Goal: Task Accomplishment & Management: Manage account settings

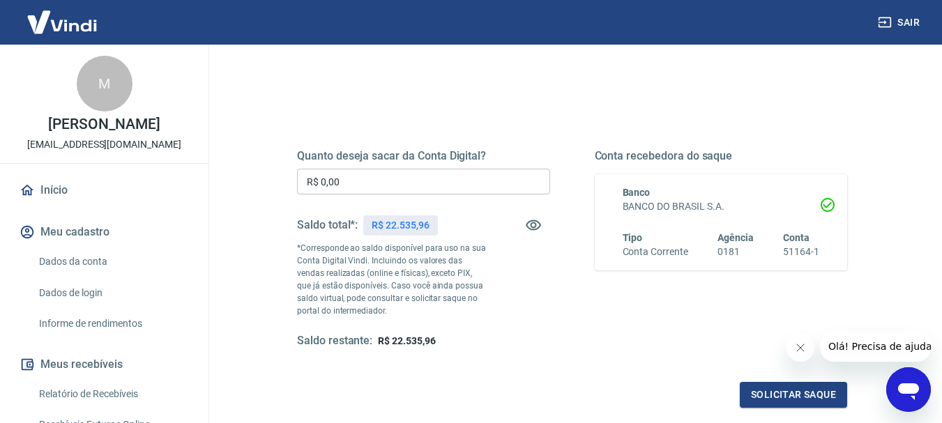
scroll to position [140, 0]
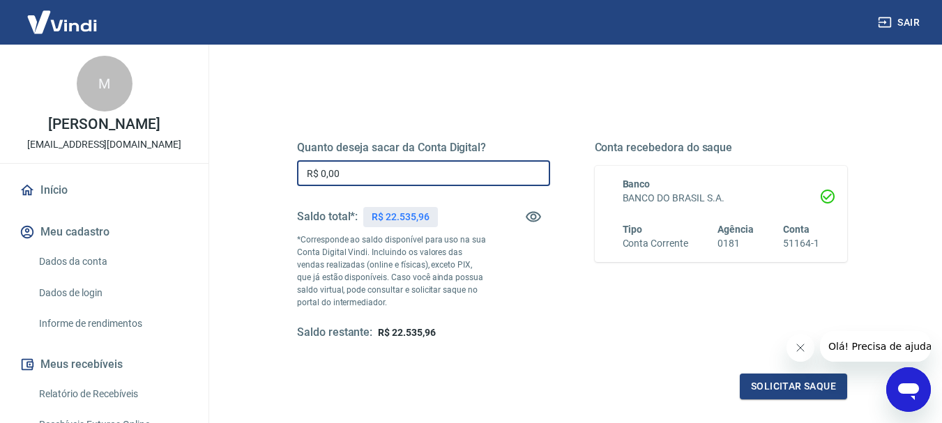
drag, startPoint x: 354, startPoint y: 179, endPoint x: 197, endPoint y: 158, distance: 157.8
click at [197, 160] on div "Sair M [PERSON_NAME] [PERSON_NAME][EMAIL_ADDRESS][DOMAIN_NAME] Início Meu cadas…" at bounding box center [471, 71] width 942 height 423
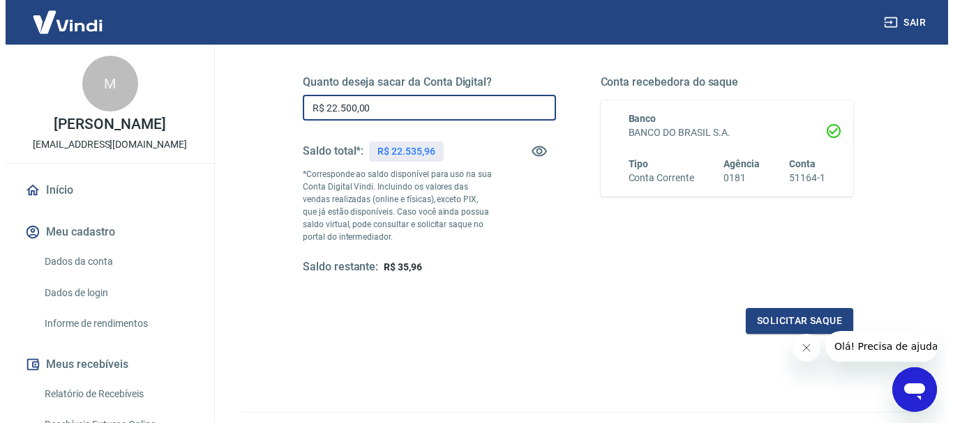
scroll to position [279, 0]
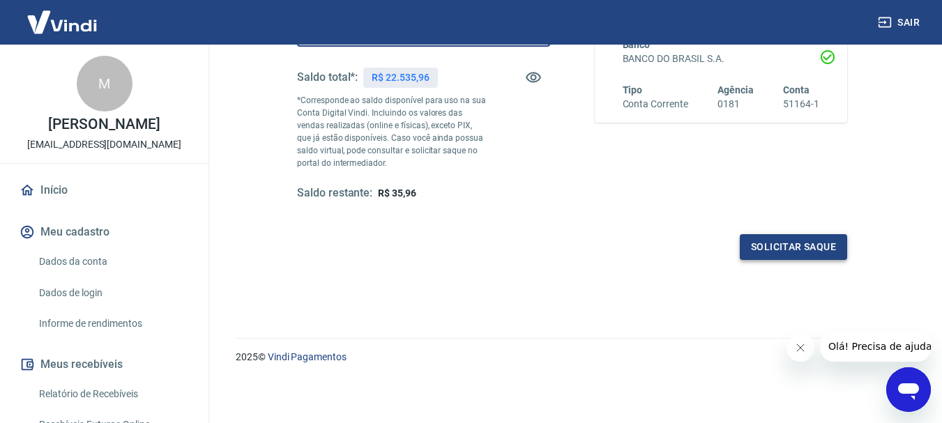
type input "R$ 22.500,00"
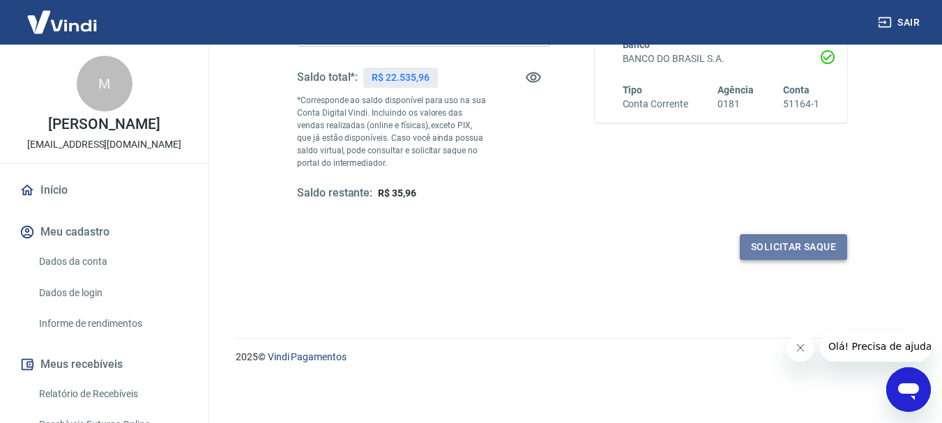
click at [805, 243] on button "Solicitar saque" at bounding box center [793, 247] width 107 height 26
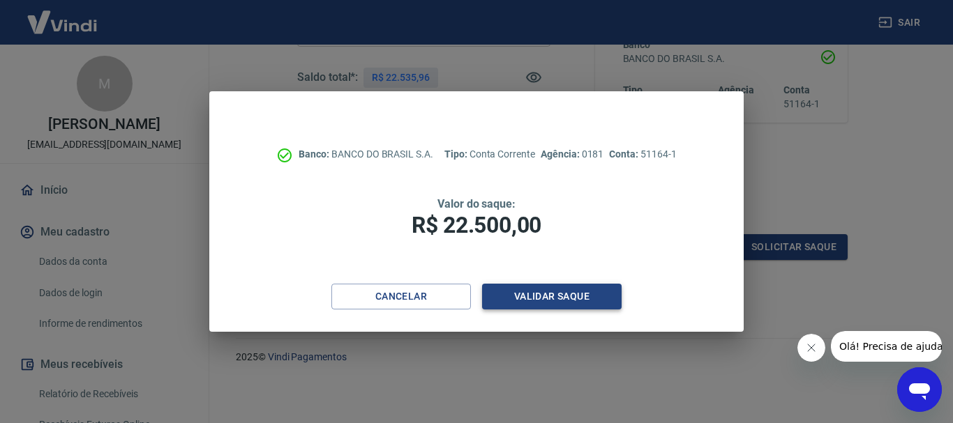
click at [571, 290] on button "Validar saque" at bounding box center [552, 297] width 140 height 26
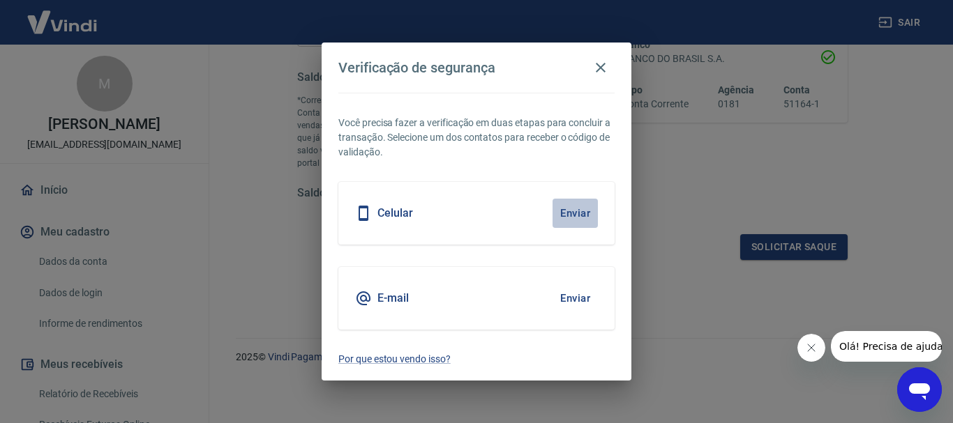
click at [573, 214] on button "Enviar" at bounding box center [575, 213] width 45 height 29
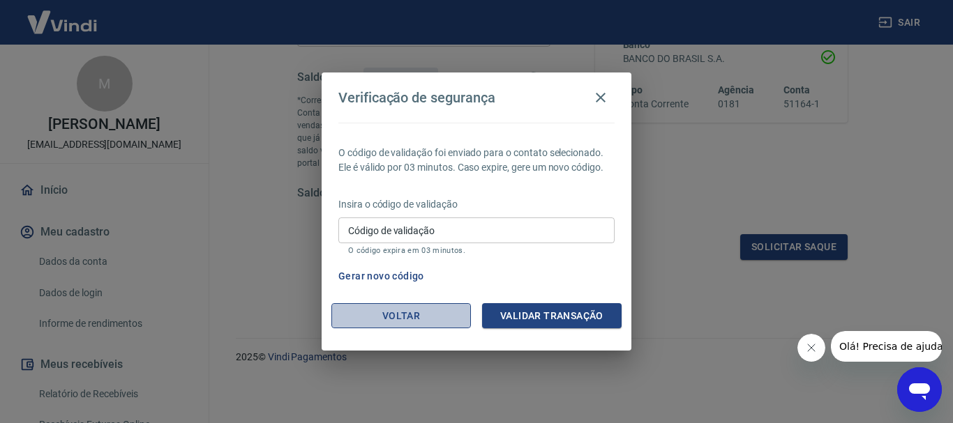
click at [389, 308] on button "Voltar" at bounding box center [401, 316] width 140 height 26
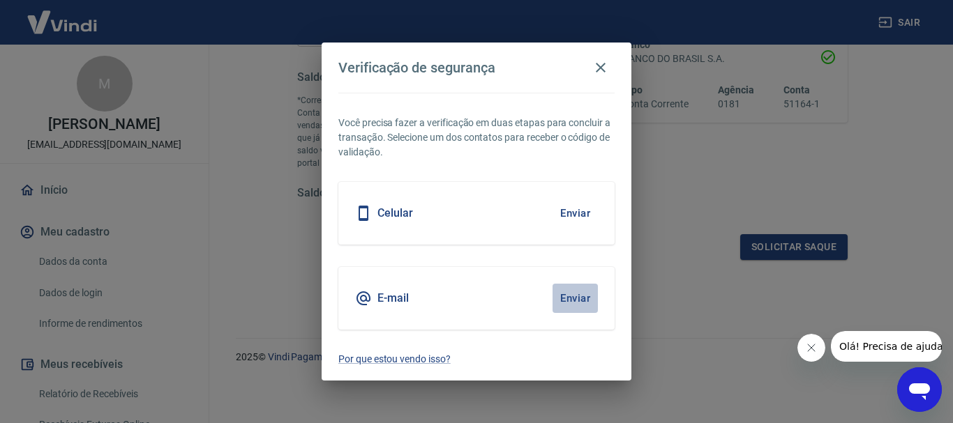
click at [569, 294] on button "Enviar" at bounding box center [575, 298] width 45 height 29
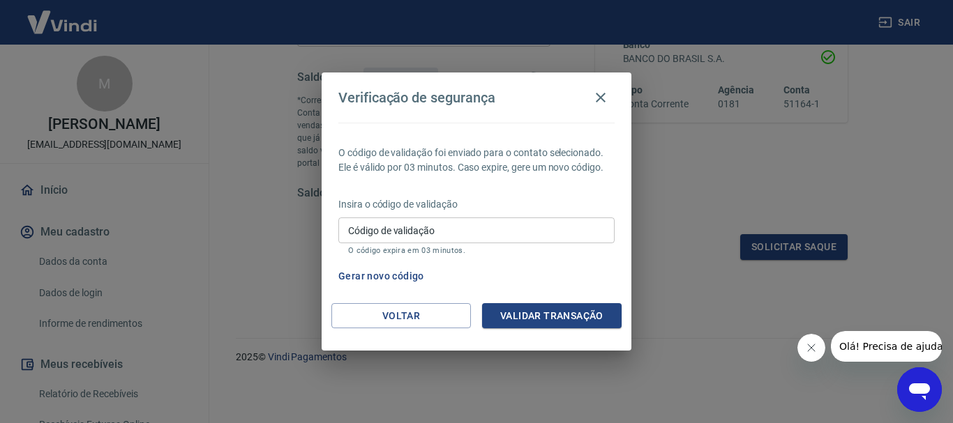
click at [426, 220] on input "Código de validação" at bounding box center [476, 231] width 276 height 26
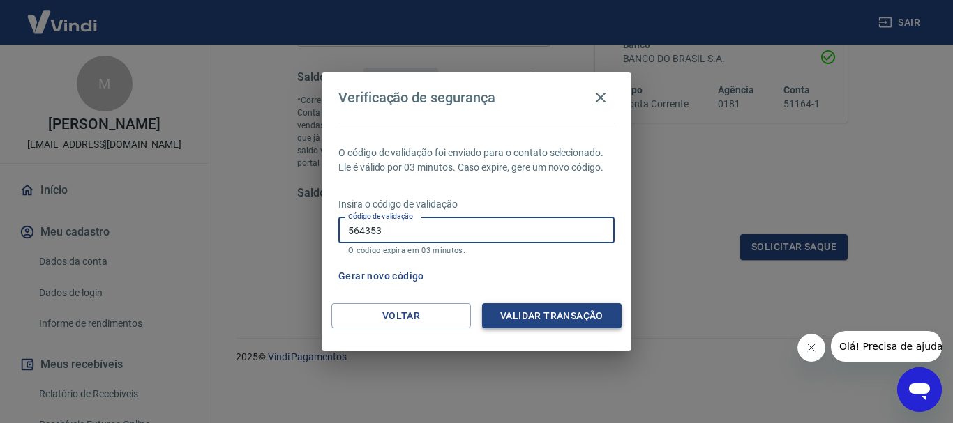
type input "564353"
click at [571, 311] on button "Validar transação" at bounding box center [552, 316] width 140 height 26
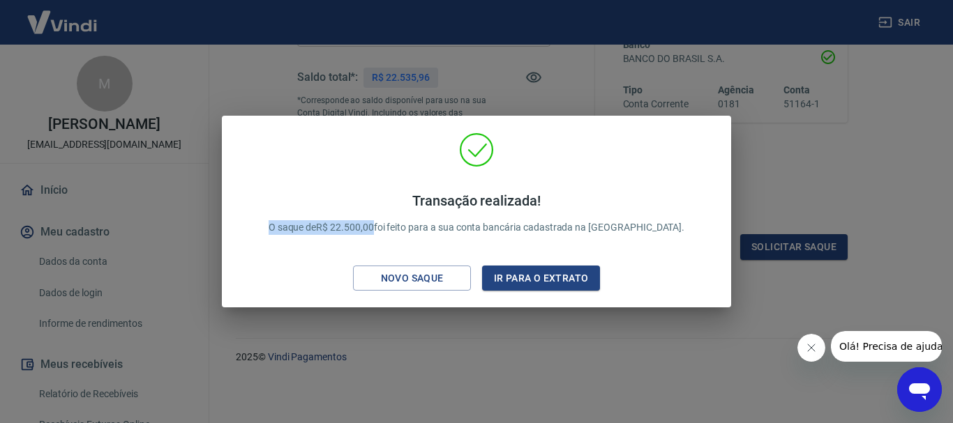
drag, startPoint x: 408, startPoint y: 228, endPoint x: 290, endPoint y: 240, distance: 118.5
click at [290, 240] on div "Transação realizada! O saque de R$ 22.500,00 foi feito para a sua conta bancári…" at bounding box center [477, 214] width 450 height 70
copy p "O saque de R$ 22.500,00"
